Goal: Task Accomplishment & Management: Use online tool/utility

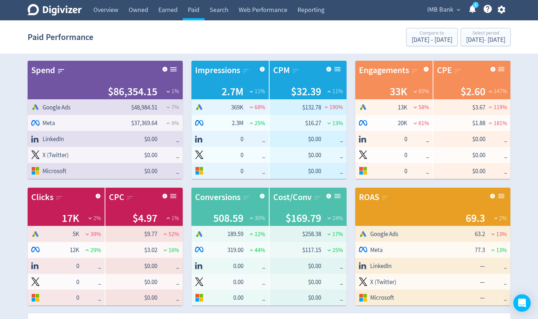
scroll to position [254, 0]
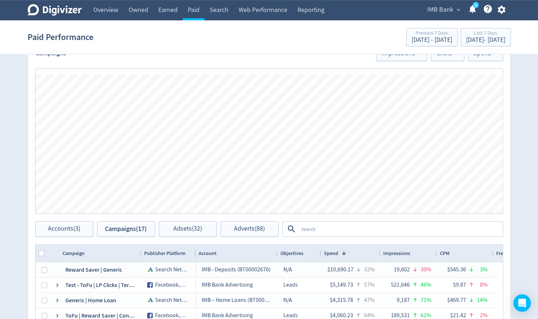
scroll to position [291, 0]
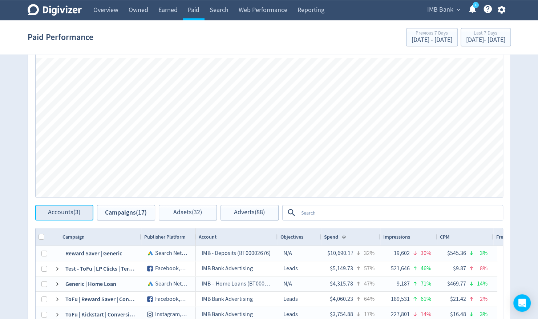
click at [59, 213] on span "Accounts (3)" at bounding box center [64, 212] width 32 height 7
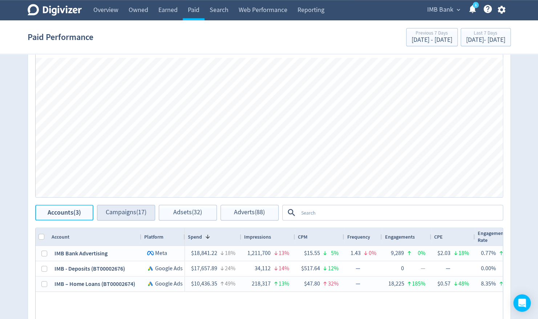
scroll to position [363, 0]
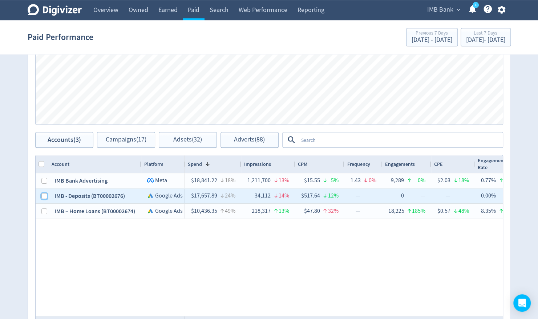
click at [43, 193] on input "Press Space to toggle row selection (unchecked)" at bounding box center [44, 196] width 6 height 6
checkbox input "true"
click at [123, 137] on span "Campaigns (4)" at bounding box center [125, 139] width 37 height 7
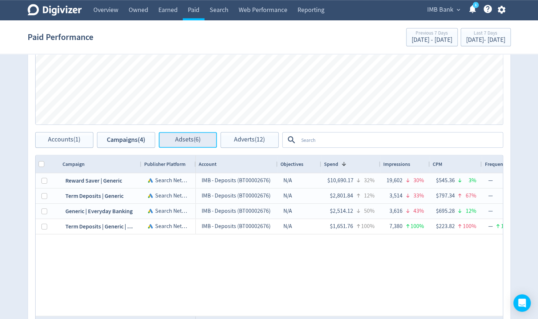
click at [195, 142] on span "Adsets (6)" at bounding box center [187, 139] width 25 height 7
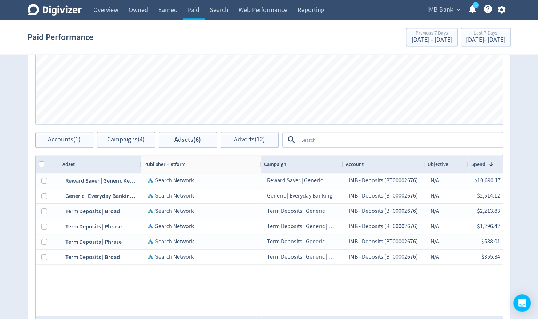
drag, startPoint x: 195, startPoint y: 164, endPoint x: 260, endPoint y: 163, distance: 65.4
click at [260, 163] on div at bounding box center [260, 163] width 3 height 17
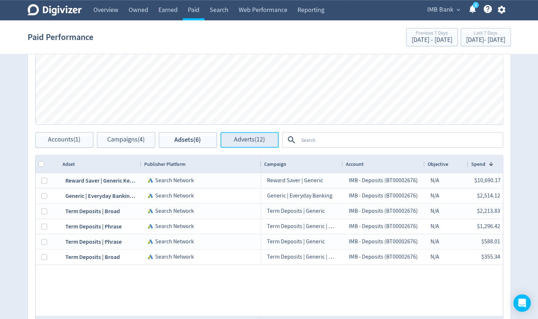
click at [247, 137] on span "Adverts (12)" at bounding box center [249, 139] width 31 height 7
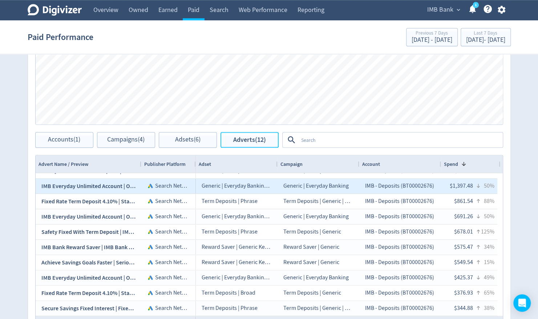
scroll to position [36, 0]
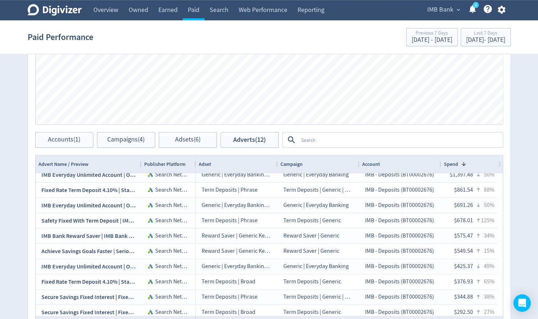
click at [278, 159] on div "Campaign" at bounding box center [319, 163] width 82 height 17
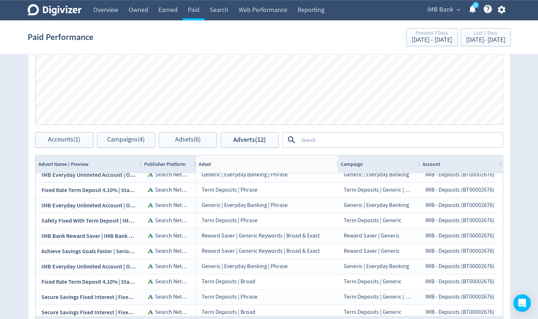
drag, startPoint x: 275, startPoint y: 164, endPoint x: 286, endPoint y: 245, distance: 82.0
click at [338, 164] on div at bounding box center [337, 163] width 3 height 17
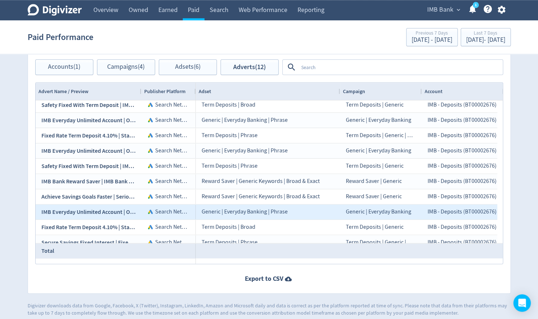
scroll to position [0, 0]
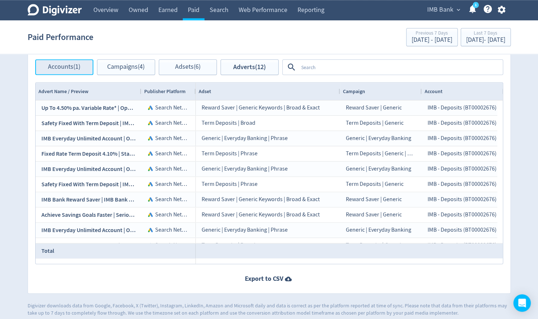
click at [60, 66] on span "Accounts (1)" at bounding box center [64, 67] width 32 height 7
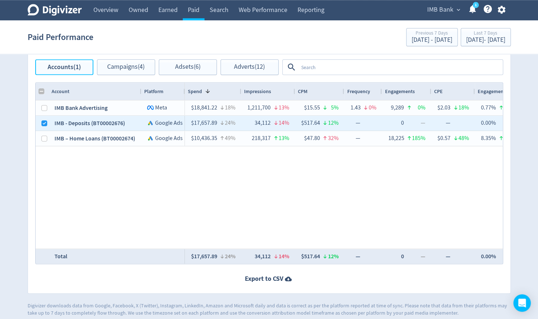
checkbox input "false"
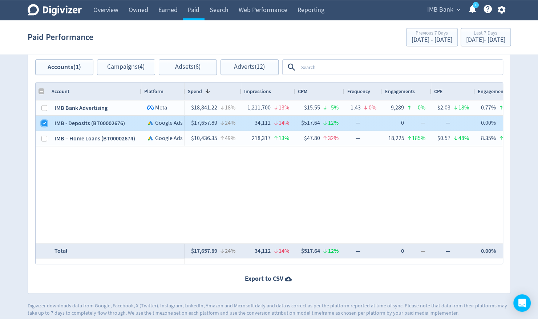
click at [42, 122] on input "Press Space to toggle row selection (checked)" at bounding box center [44, 123] width 6 height 6
checkbox input "false"
click at [321, 64] on textarea at bounding box center [400, 66] width 204 height 13
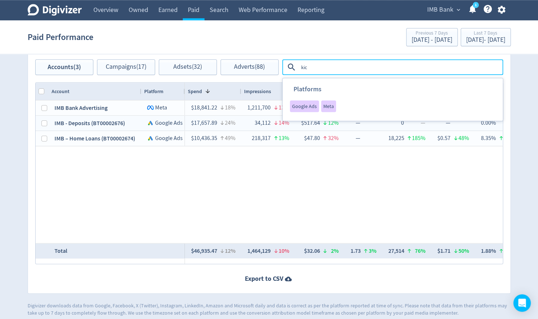
type textarea "kick"
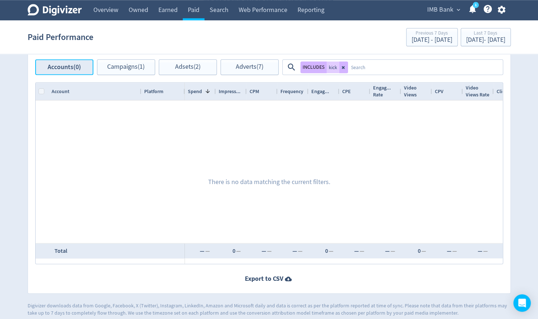
click at [74, 65] on span "Accounts (0)" at bounding box center [64, 67] width 33 height 7
click at [70, 69] on span "Accounts (0)" at bounding box center [64, 67] width 33 height 7
click at [342, 68] on icon at bounding box center [343, 67] width 3 height 3
click at [75, 69] on span "Accounts (0)" at bounding box center [64, 67] width 33 height 7
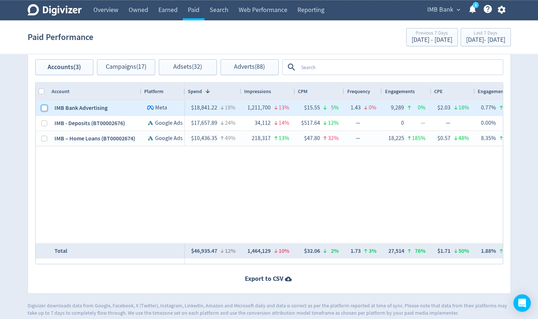
click at [43, 107] on input "Press Space to toggle row selection (unchecked)" at bounding box center [44, 108] width 6 height 6
checkbox input "true"
click at [43, 93] on input "Column with Header Selection" at bounding box center [42, 91] width 6 height 6
checkbox input "true"
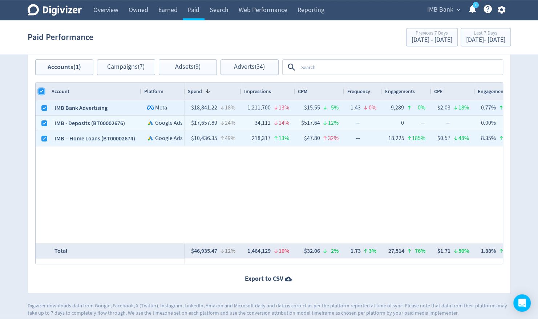
checkbox input "true"
click at [306, 68] on textarea at bounding box center [400, 66] width 204 height 13
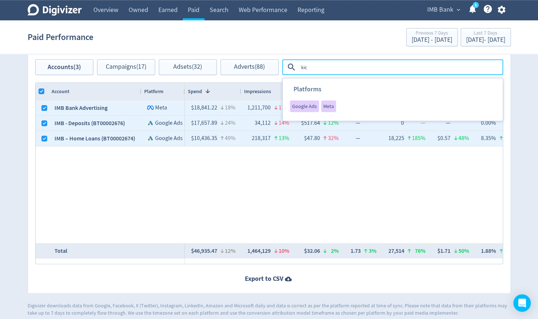
type textarea "kick"
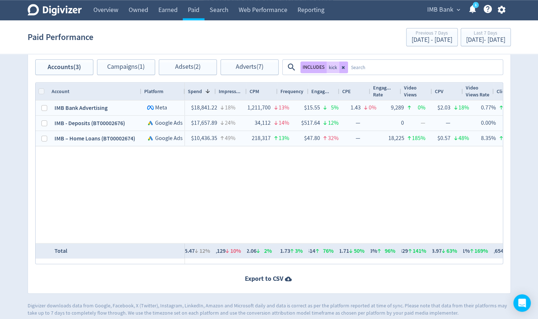
checkbox input "false"
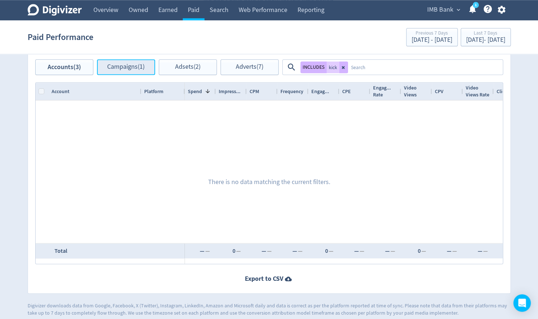
click at [128, 67] on span "Campaigns (1)" at bounding box center [125, 67] width 37 height 7
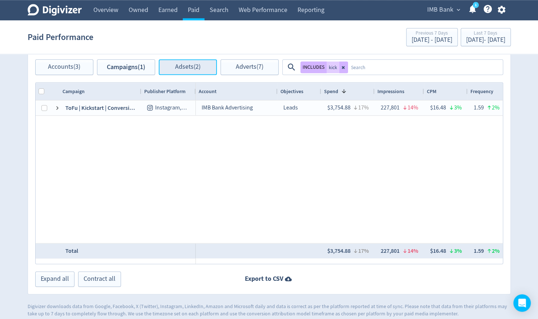
click at [189, 64] on span "Adsets (2)" at bounding box center [187, 67] width 25 height 7
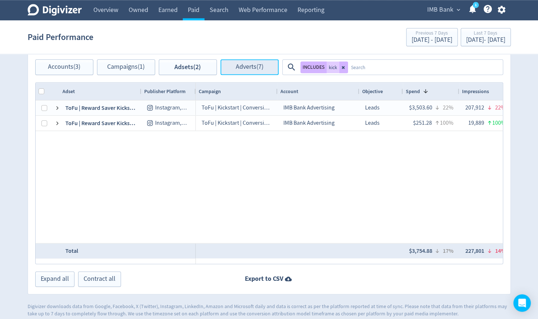
click at [236, 64] on span "Adverts (7)" at bounding box center [250, 67] width 28 height 7
